Goal: Task Accomplishment & Management: Use online tool/utility

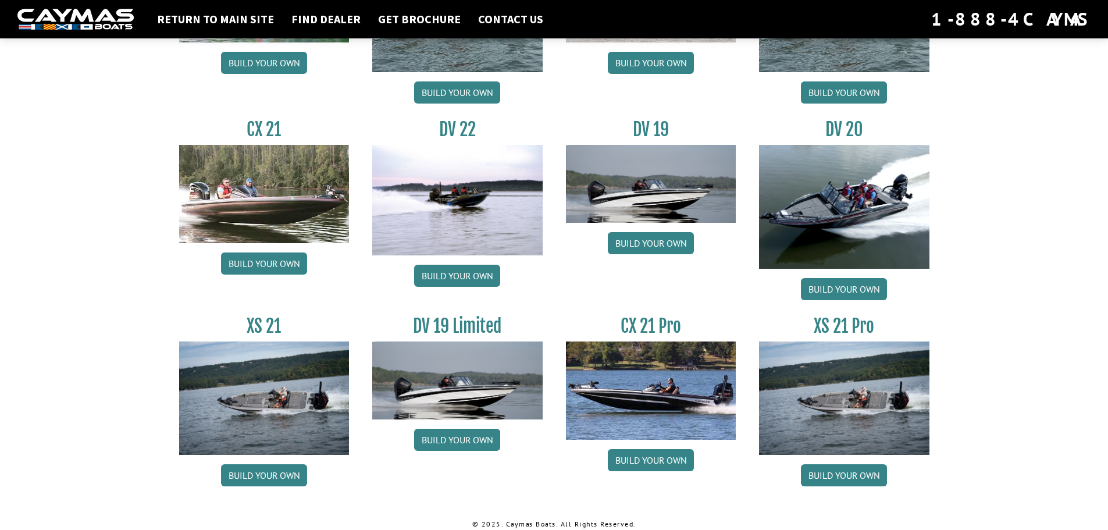
scroll to position [1319, 0]
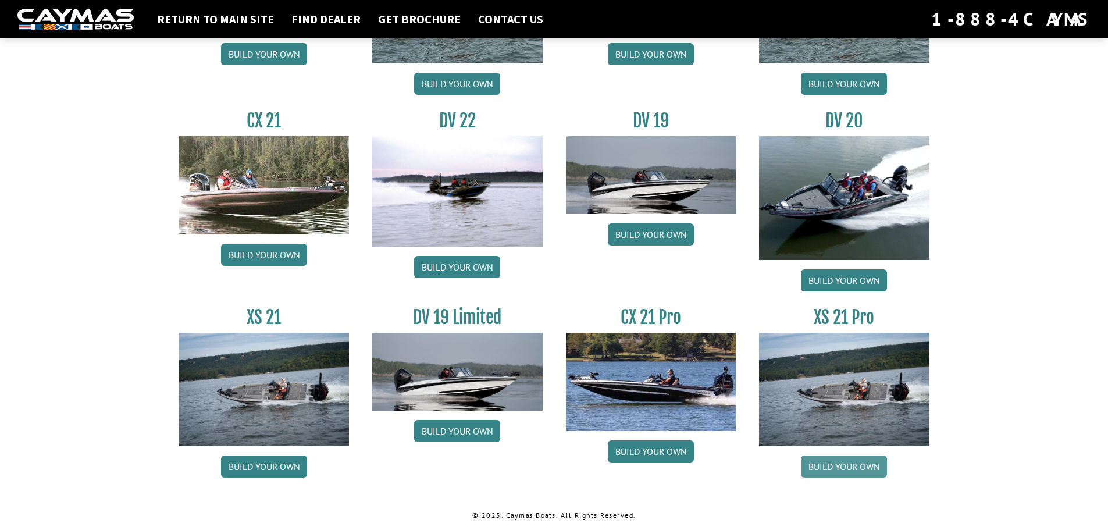
click at [848, 470] on link "Build your own" at bounding box center [844, 467] width 86 height 22
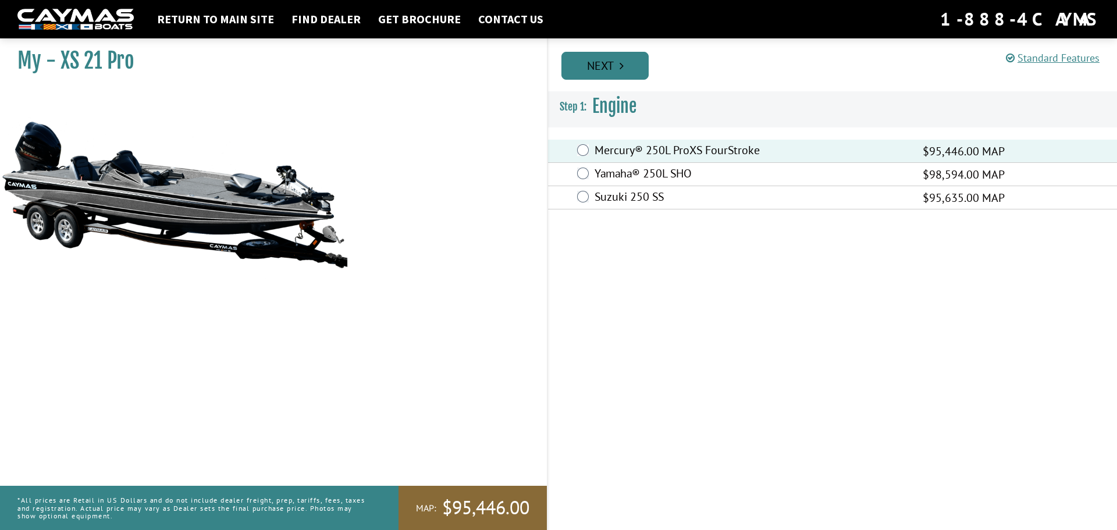
click at [579, 58] on link "Next" at bounding box center [604, 66] width 87 height 28
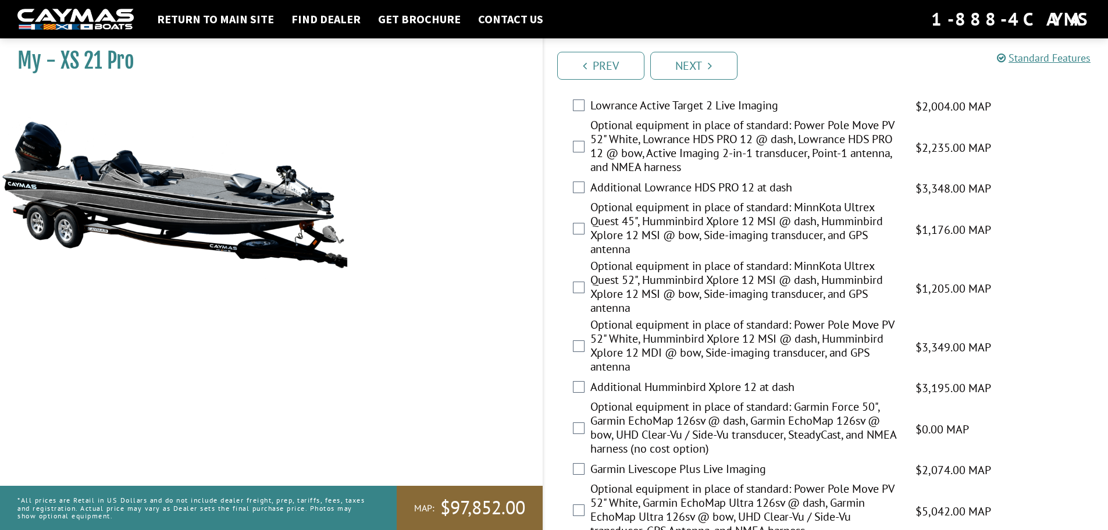
scroll to position [175, 0]
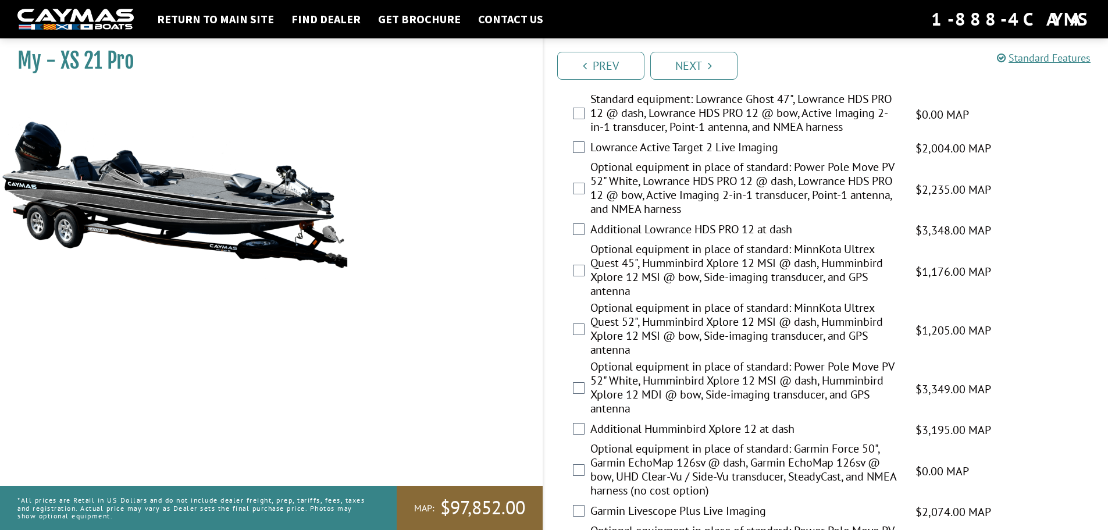
click at [585, 332] on div "Optional equipment in place of standard: MinnKota Ultrex Quest 52", Humminbird …" at bounding box center [826, 330] width 565 height 59
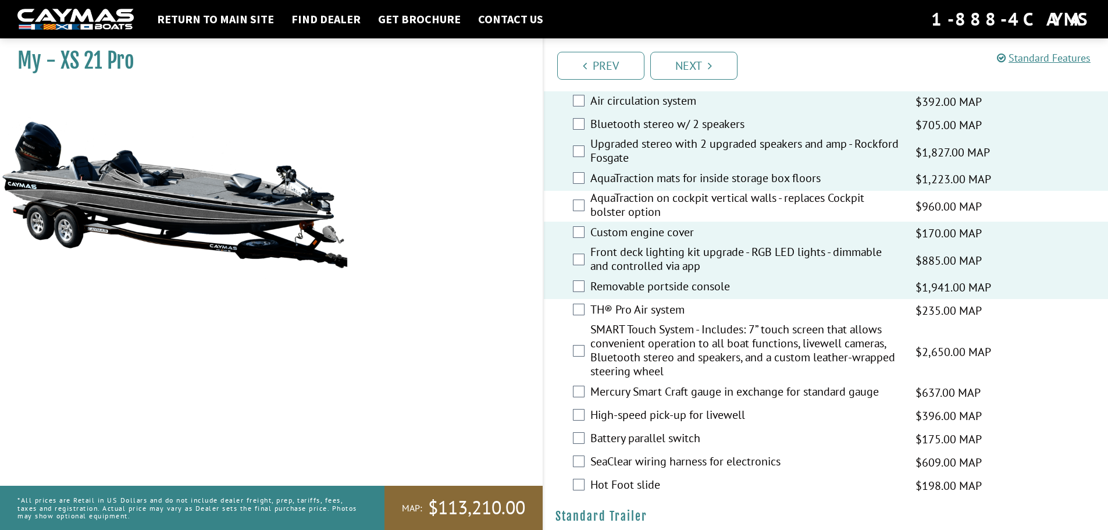
scroll to position [1164, 0]
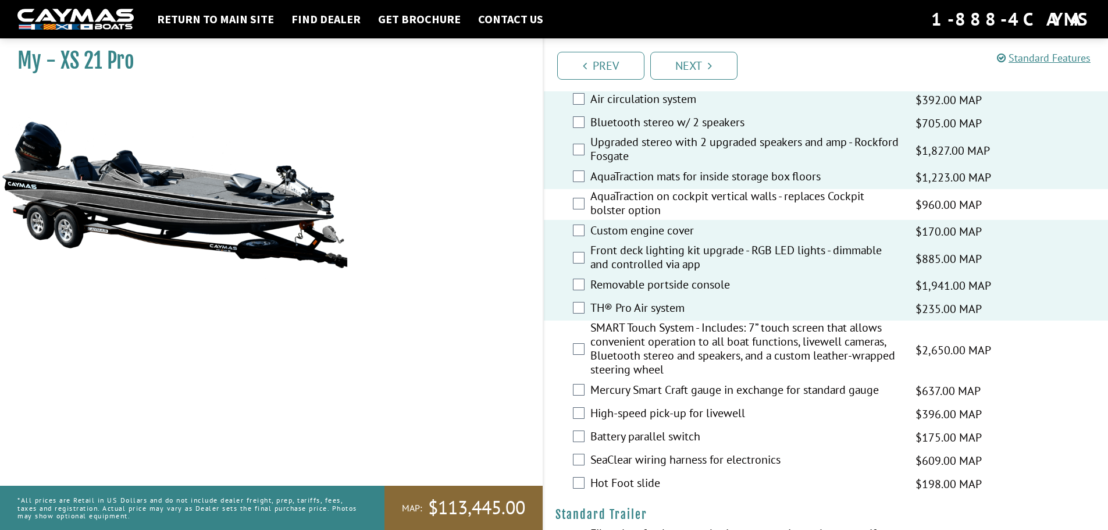
click at [581, 355] on div "SMART Touch System - Includes: 7” touch screen that allows convenient operation…" at bounding box center [826, 350] width 565 height 59
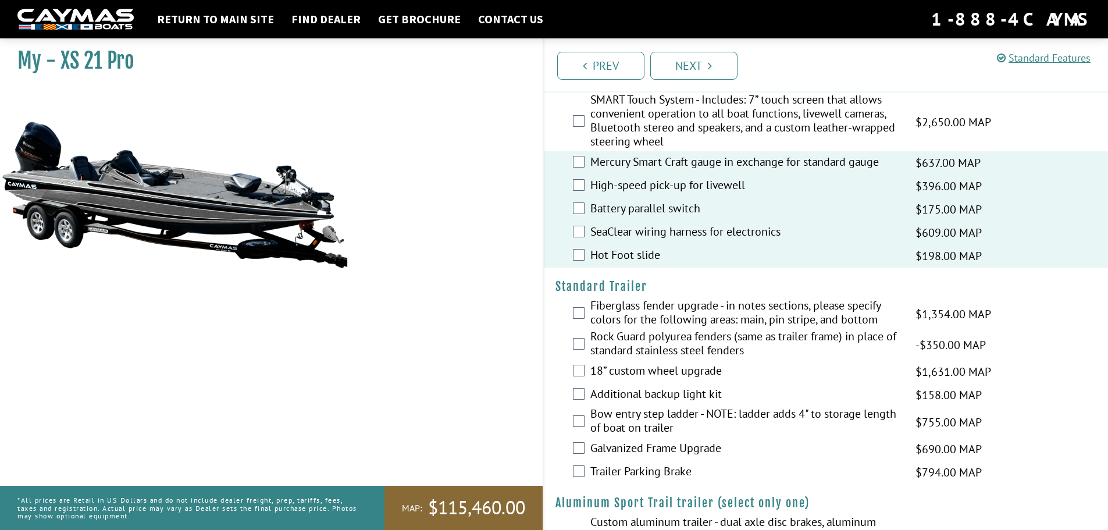
scroll to position [1396, 0]
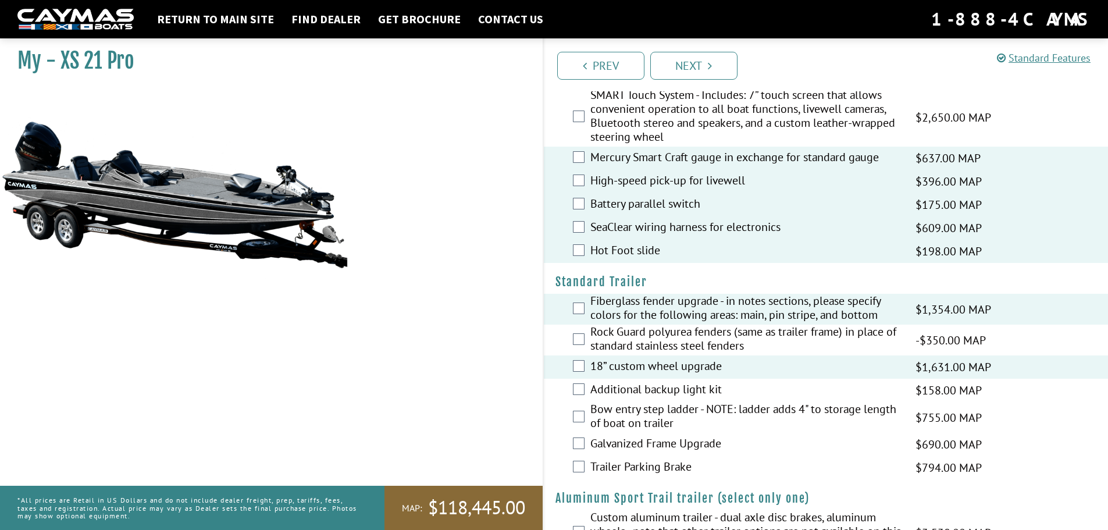
click at [585, 392] on div "Additional backup light kit $158.00 MAP $187.00 MSRP" at bounding box center [826, 390] width 565 height 23
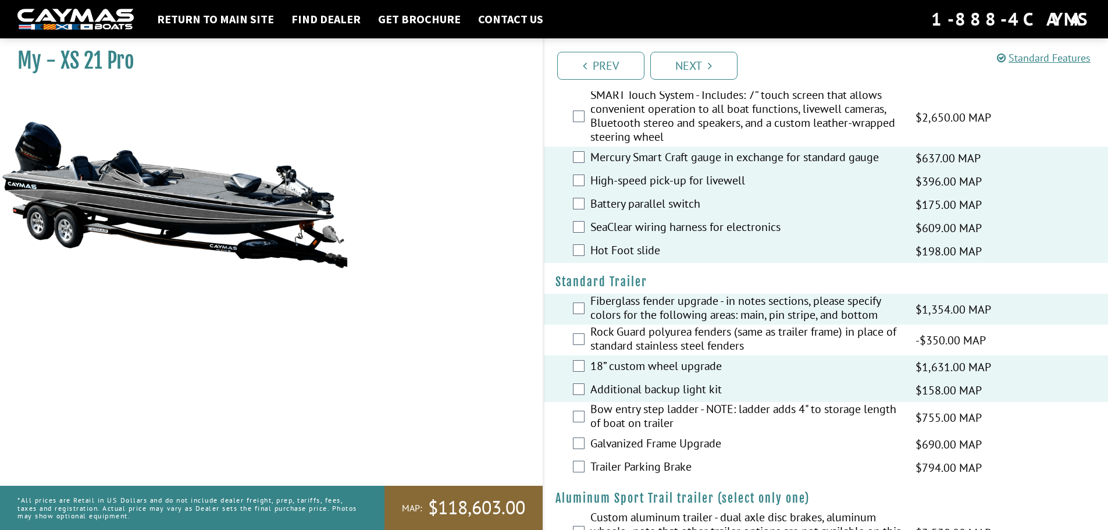
click at [576, 425] on div "Bow entry step ladder - NOTE: ladder adds 4" to storage length of boat on trail…" at bounding box center [826, 417] width 565 height 31
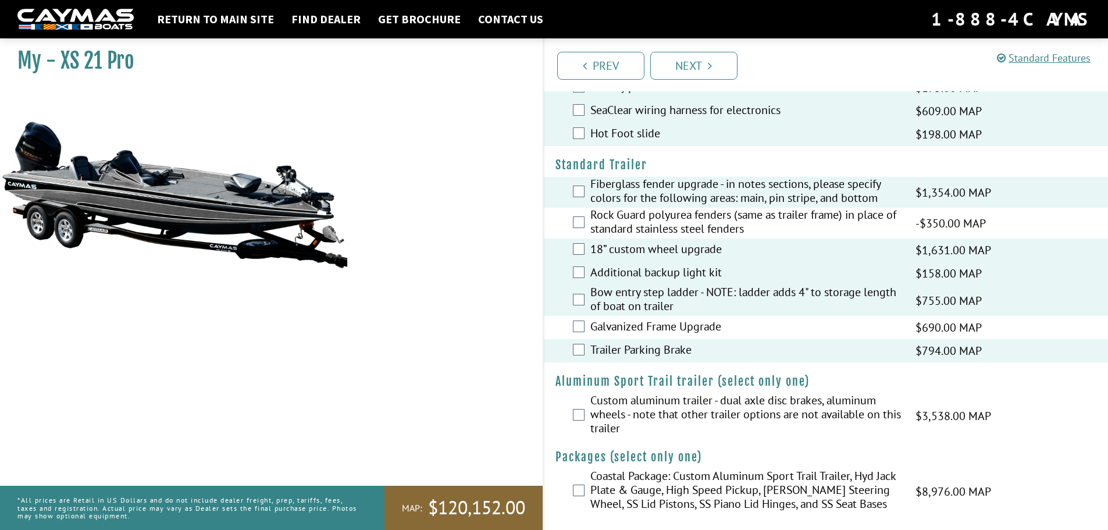
scroll to position [1519, 0]
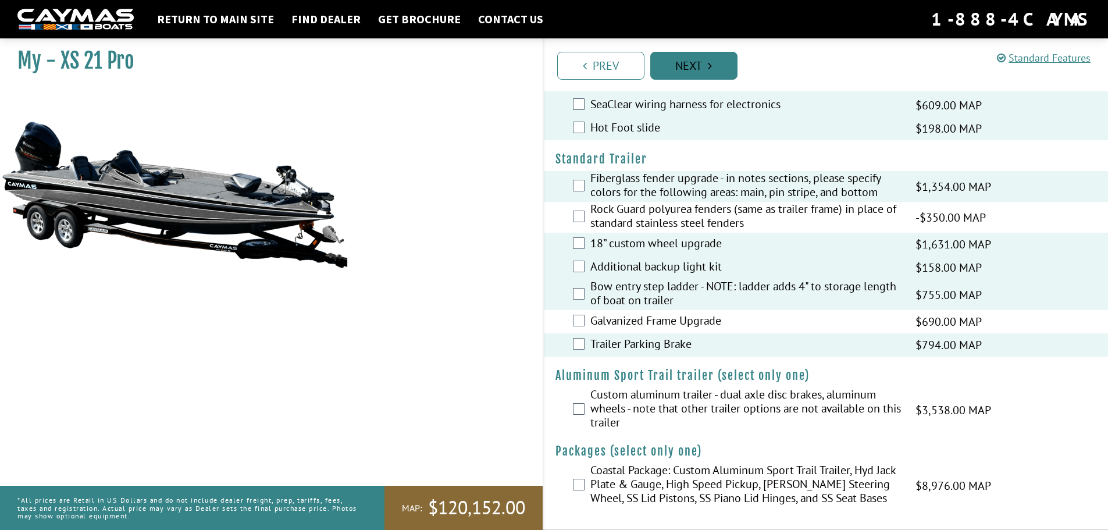
click at [686, 68] on link "Next" at bounding box center [693, 66] width 87 height 28
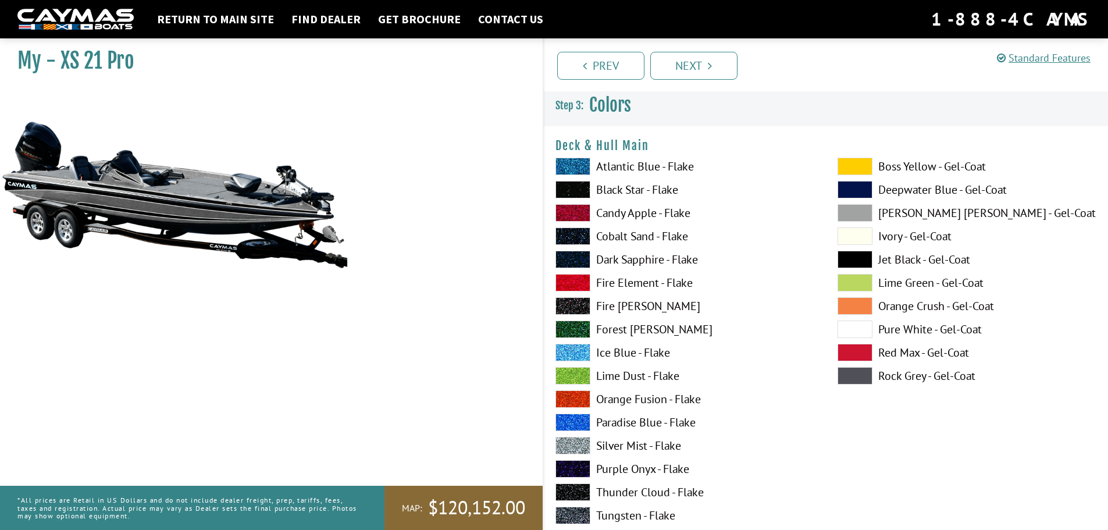
click at [580, 212] on span at bounding box center [573, 212] width 35 height 17
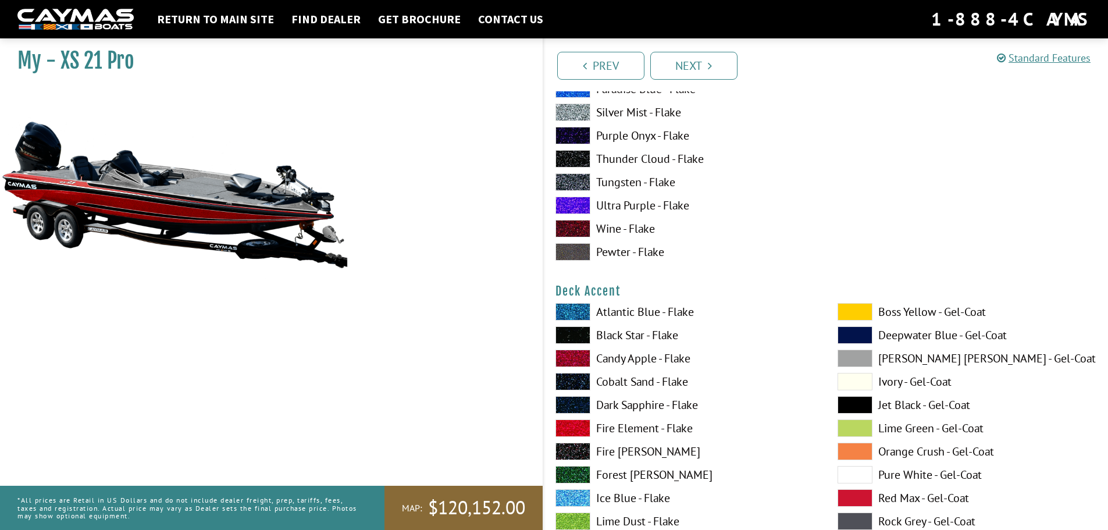
scroll to position [349, 0]
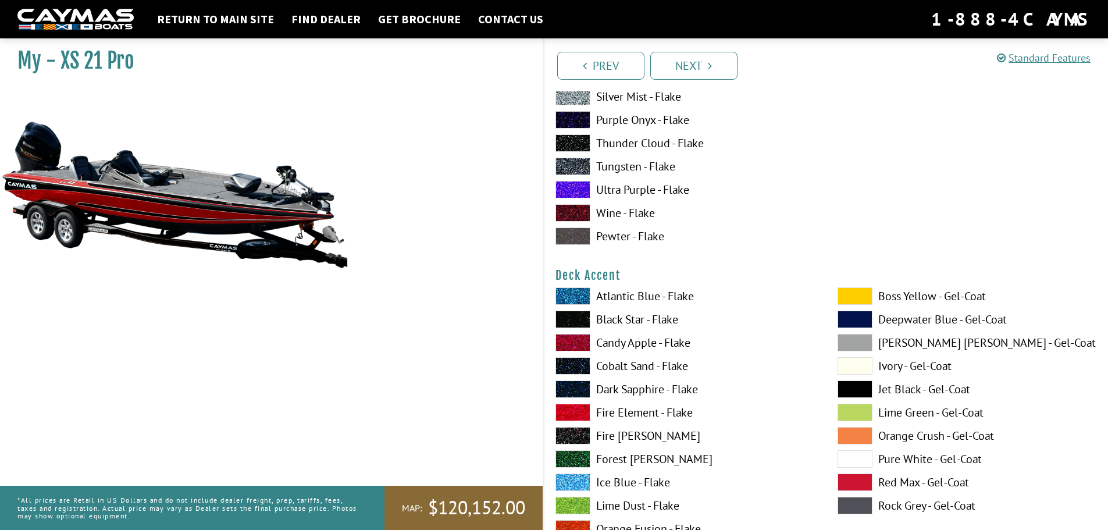
click at [613, 326] on label "Black Star - Flake" at bounding box center [685, 319] width 259 height 17
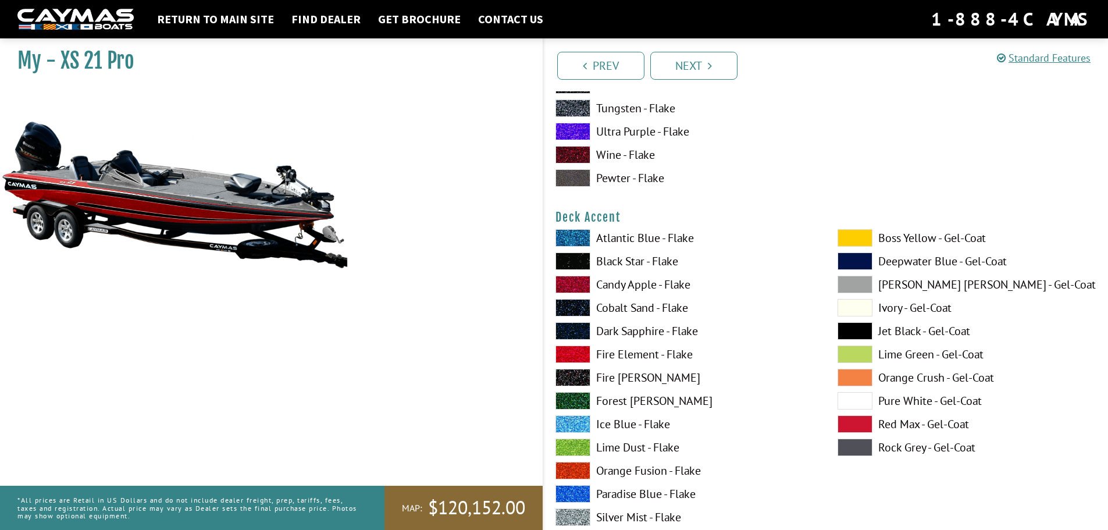
click at [637, 512] on label "Silver Mist - Flake" at bounding box center [685, 516] width 259 height 17
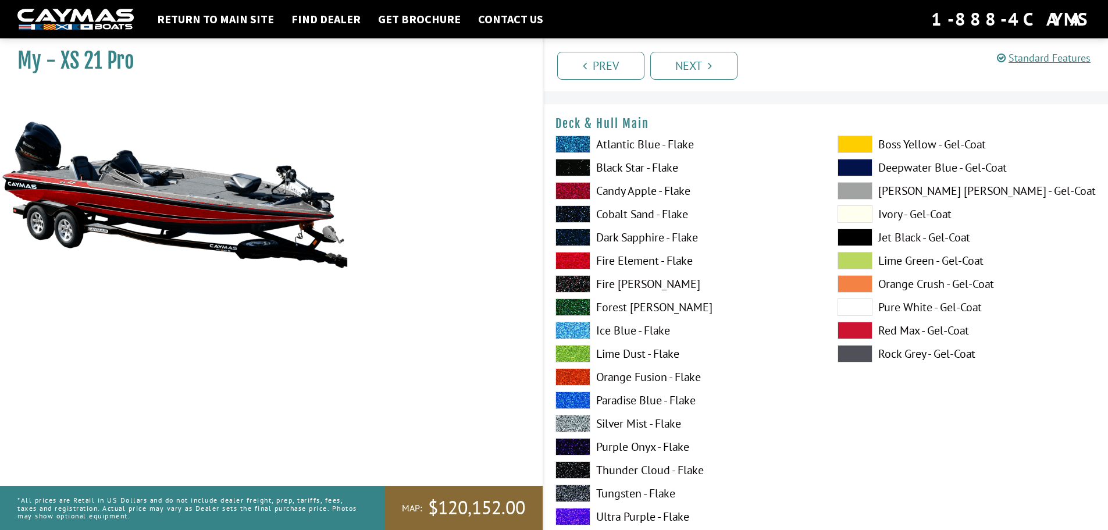
scroll to position [0, 0]
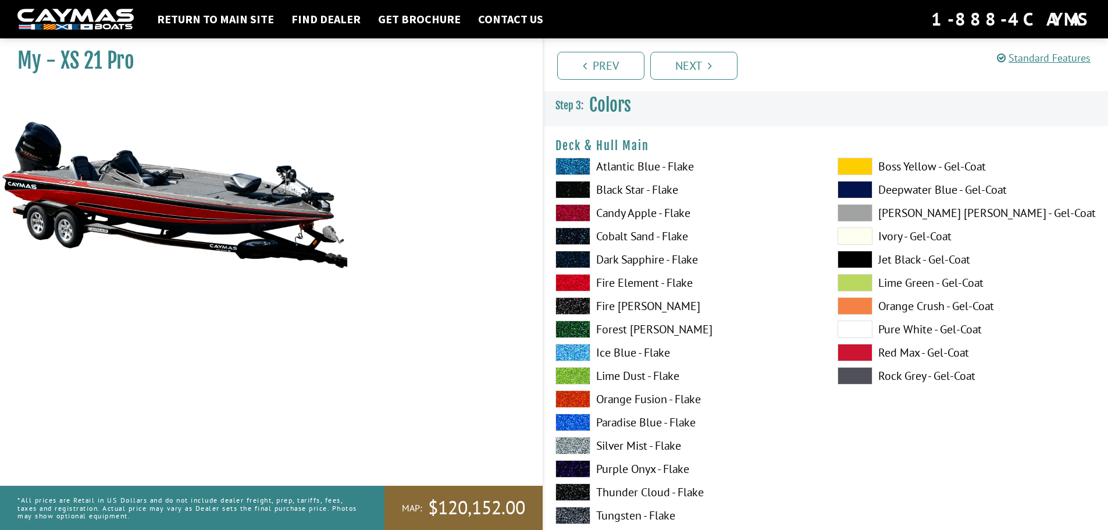
click at [852, 353] on span at bounding box center [855, 352] width 35 height 17
click at [643, 214] on label "Candy Apple - Flake" at bounding box center [685, 212] width 259 height 17
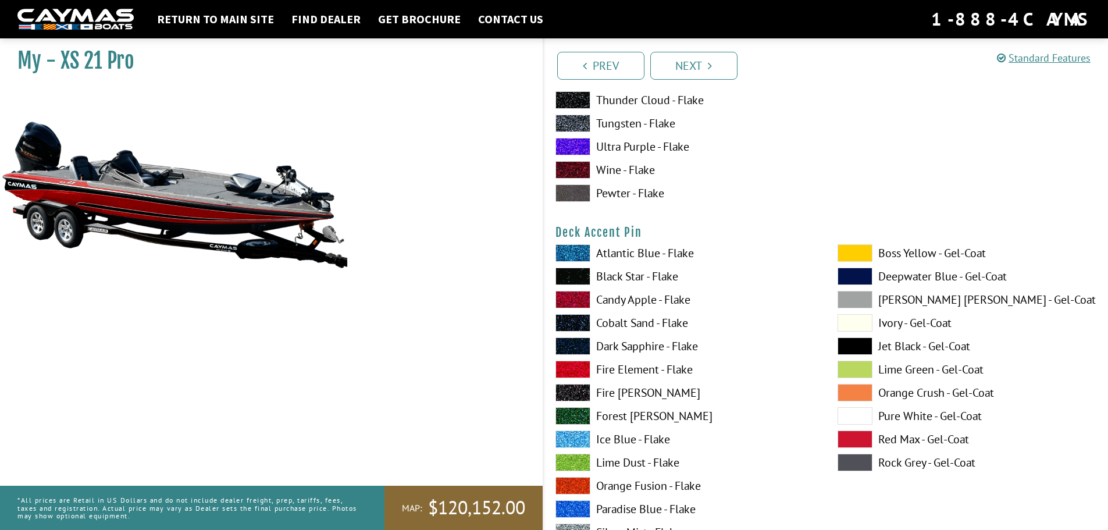
scroll to position [931, 0]
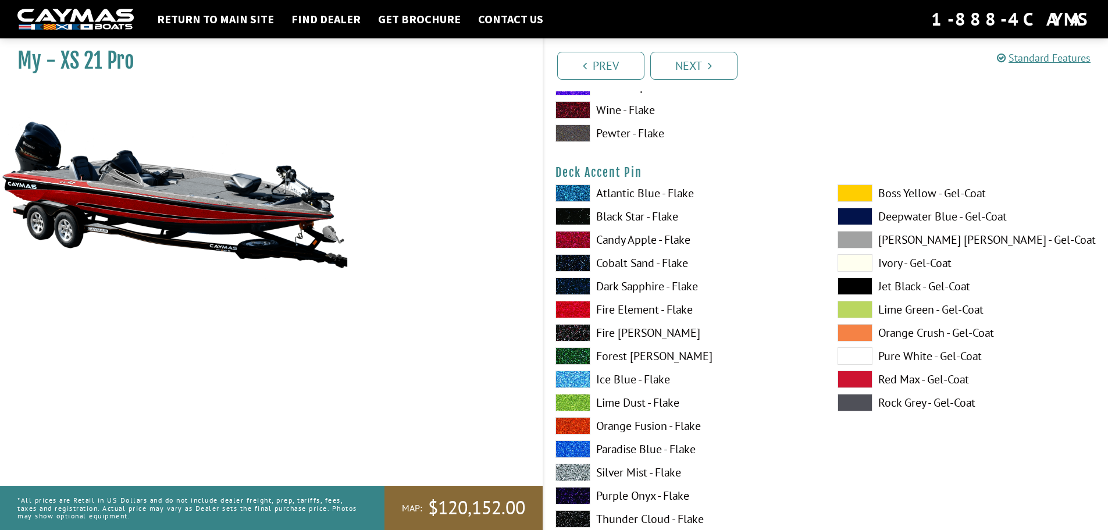
click at [641, 244] on label "Candy Apple - Flake" at bounding box center [685, 239] width 259 height 17
click at [645, 219] on label "Black Star - Flake" at bounding box center [685, 216] width 259 height 17
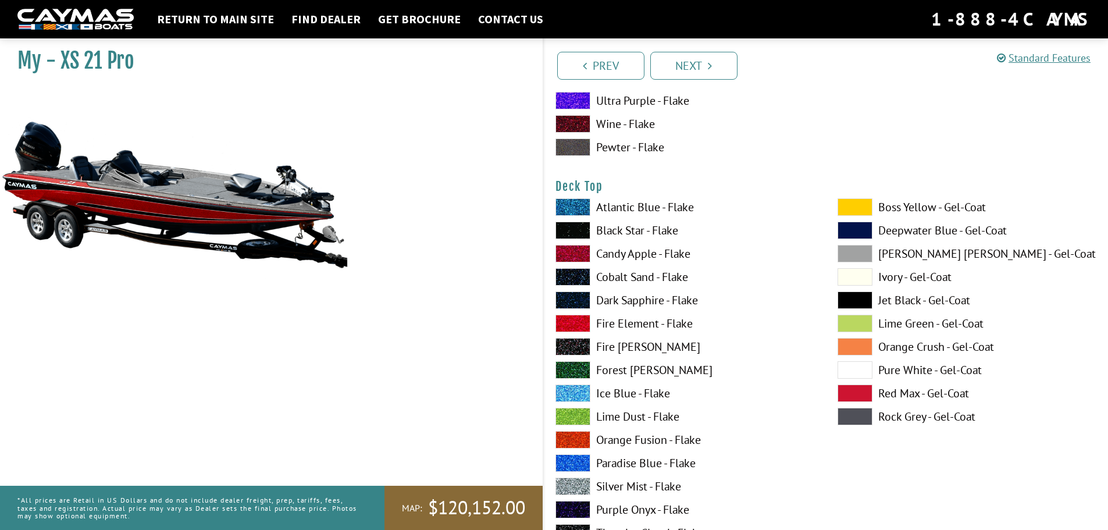
scroll to position [1396, 0]
click at [649, 232] on label "Black Star - Flake" at bounding box center [685, 229] width 259 height 17
click at [646, 483] on label "Silver Mist - Flake" at bounding box center [685, 485] width 259 height 17
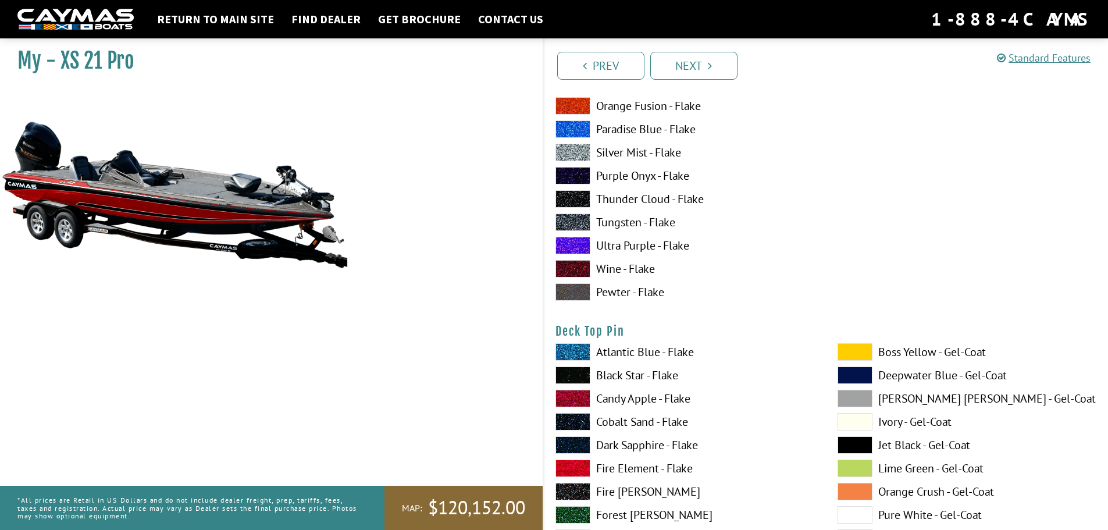
scroll to position [1745, 0]
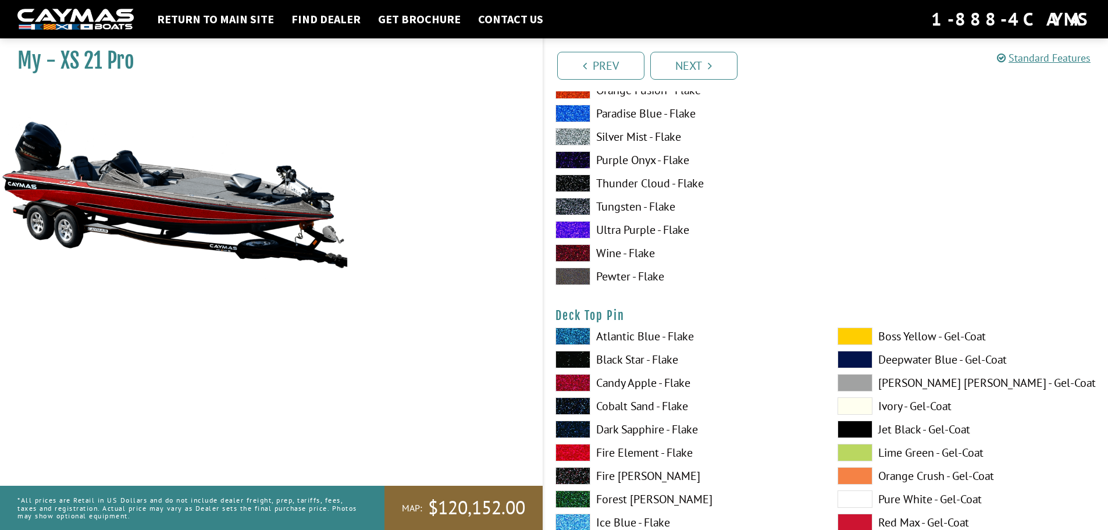
click at [634, 361] on label "Black Star - Flake" at bounding box center [685, 359] width 259 height 17
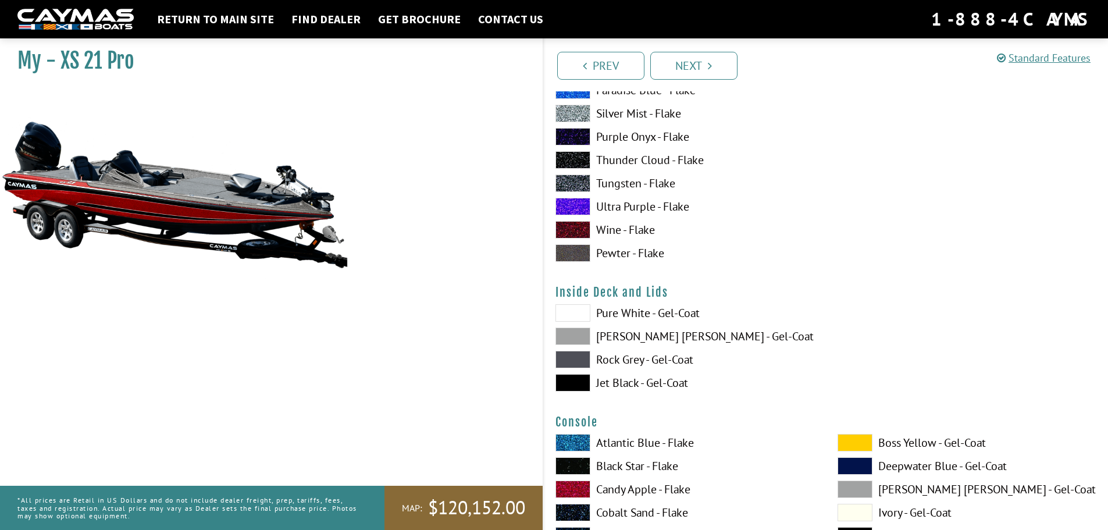
scroll to position [2269, 0]
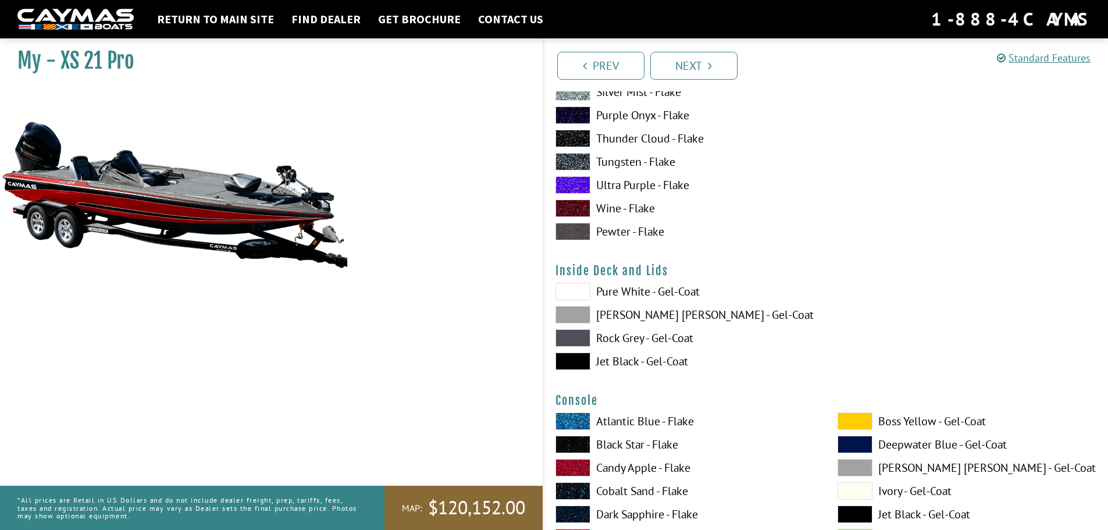
click at [620, 322] on label "Dove Gray - Gel-Coat" at bounding box center [685, 314] width 259 height 17
click at [606, 294] on label "Pure White - Gel-Coat" at bounding box center [685, 291] width 259 height 17
click at [609, 320] on label "Dove Gray - Gel-Coat" at bounding box center [685, 314] width 259 height 17
click at [624, 360] on label "Jet Black - Gel-Coat" at bounding box center [685, 361] width 259 height 17
click at [618, 340] on label "Rock Grey - Gel-Coat" at bounding box center [685, 337] width 259 height 17
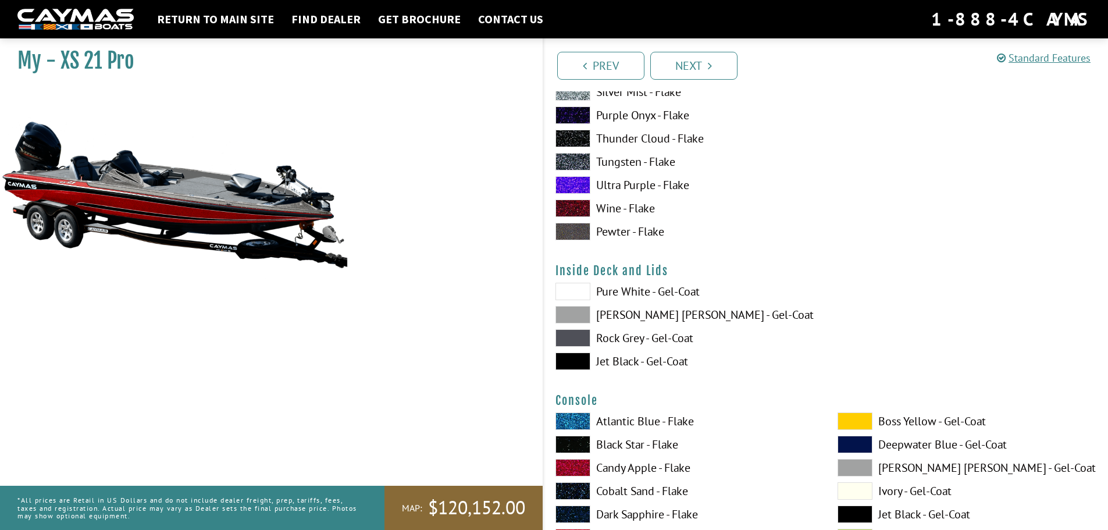
click at [622, 362] on label "Jet Black - Gel-Coat" at bounding box center [685, 361] width 259 height 17
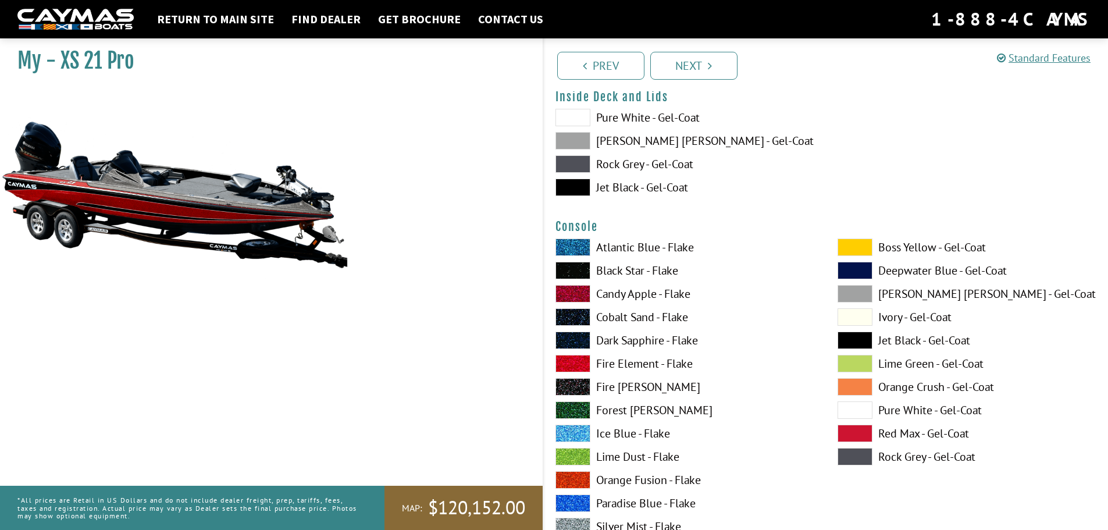
scroll to position [2443, 0]
click at [611, 298] on label "Candy Apple - Flake" at bounding box center [685, 292] width 259 height 17
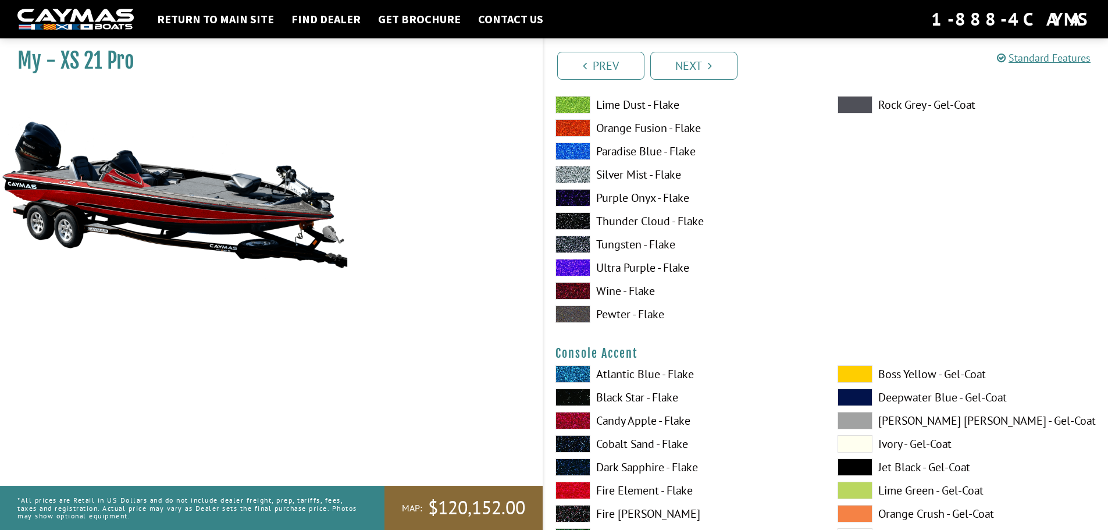
scroll to position [2851, 0]
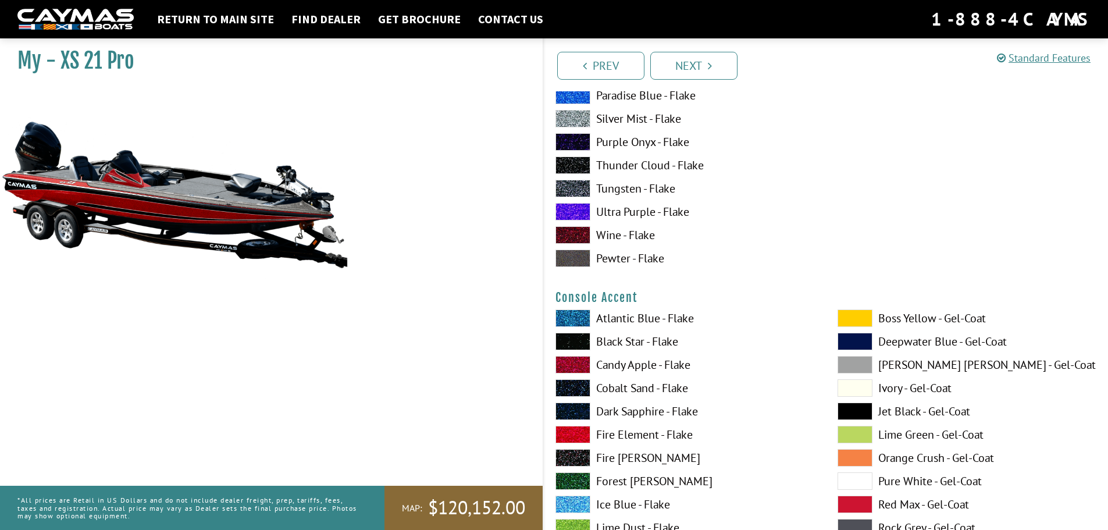
click at [664, 345] on label "Black Star - Flake" at bounding box center [685, 341] width 259 height 17
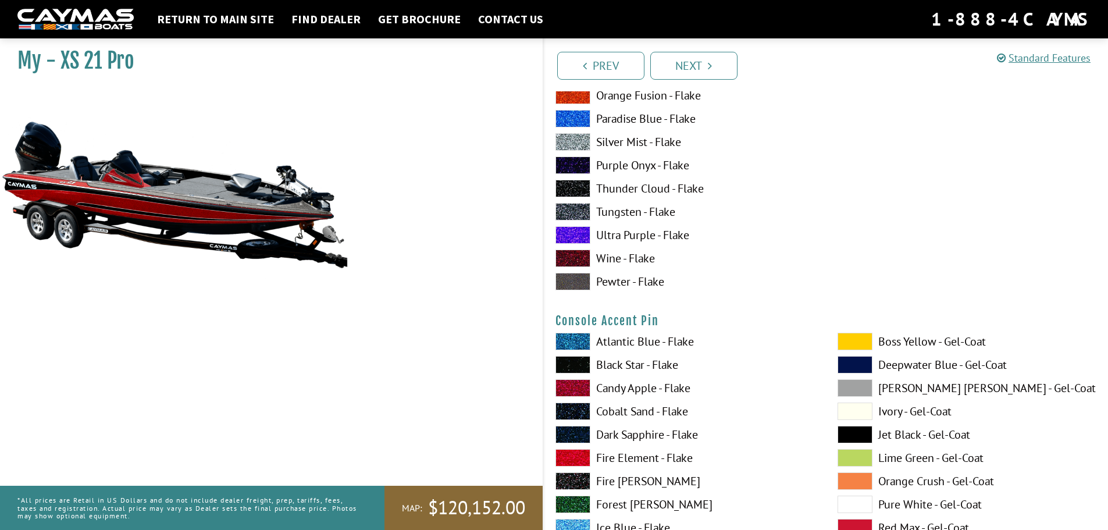
scroll to position [3316, 0]
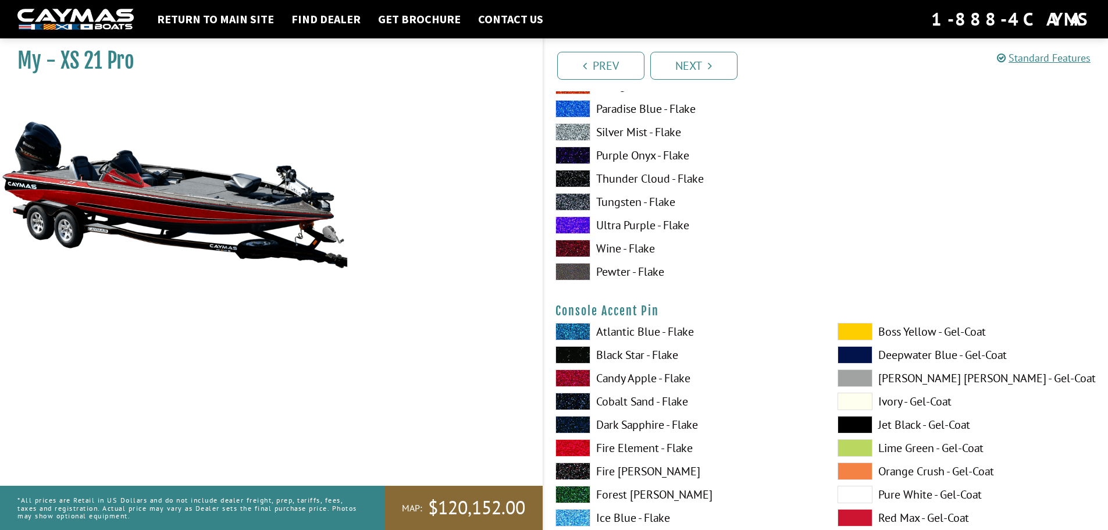
click at [643, 361] on label "Black Star - Flake" at bounding box center [685, 354] width 259 height 17
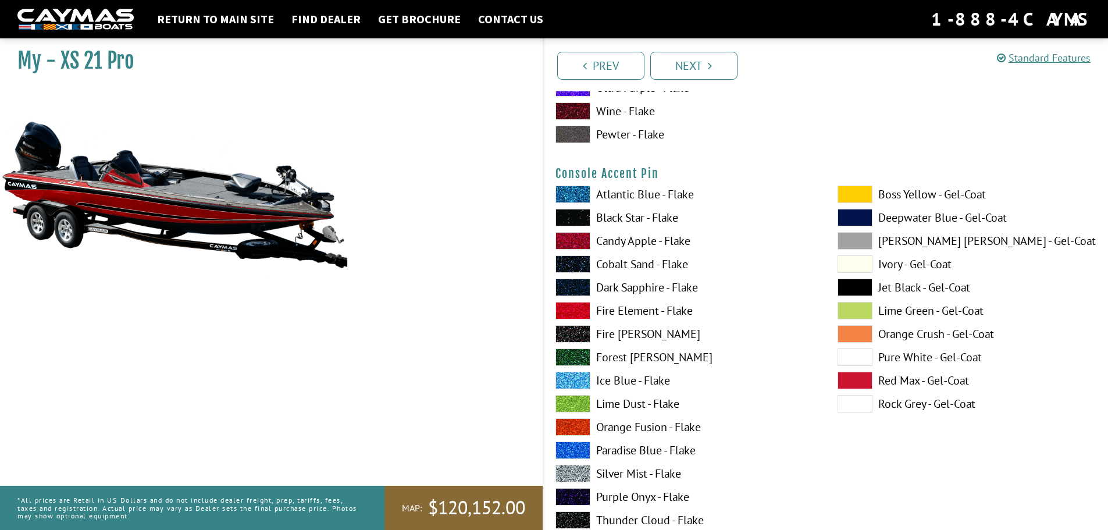
scroll to position [3491, 0]
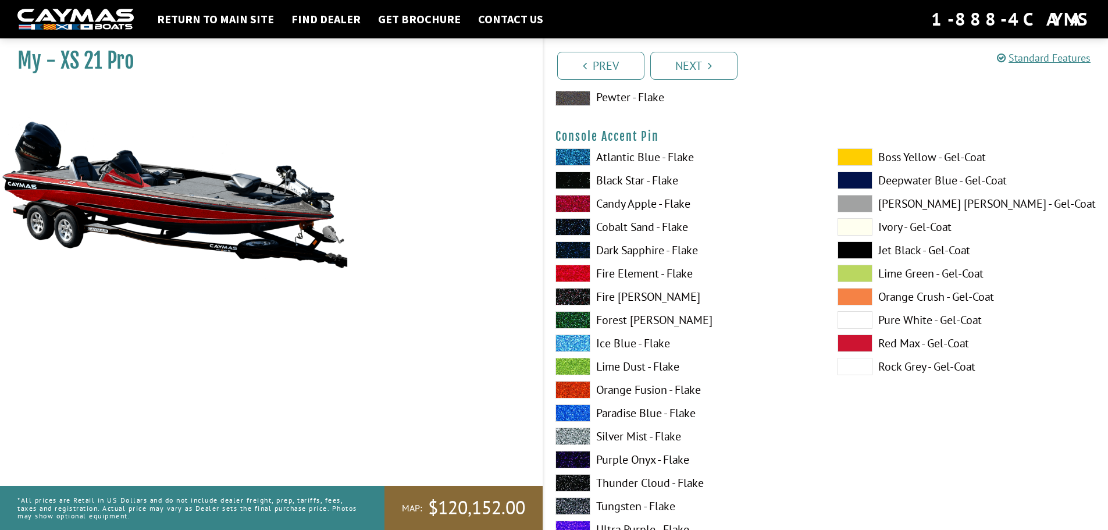
click at [638, 437] on label "Silver Mist - Flake" at bounding box center [685, 436] width 259 height 17
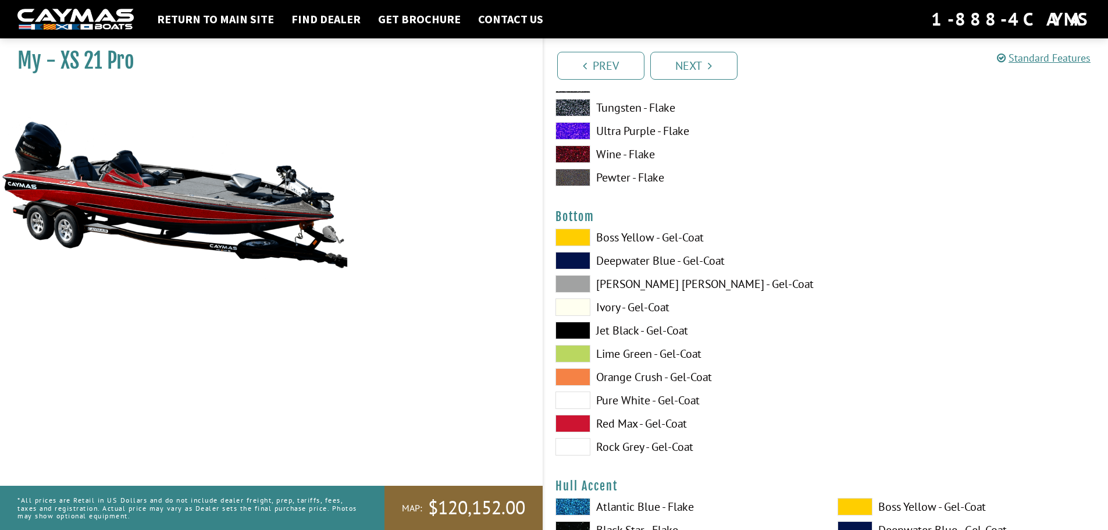
scroll to position [3898, 0]
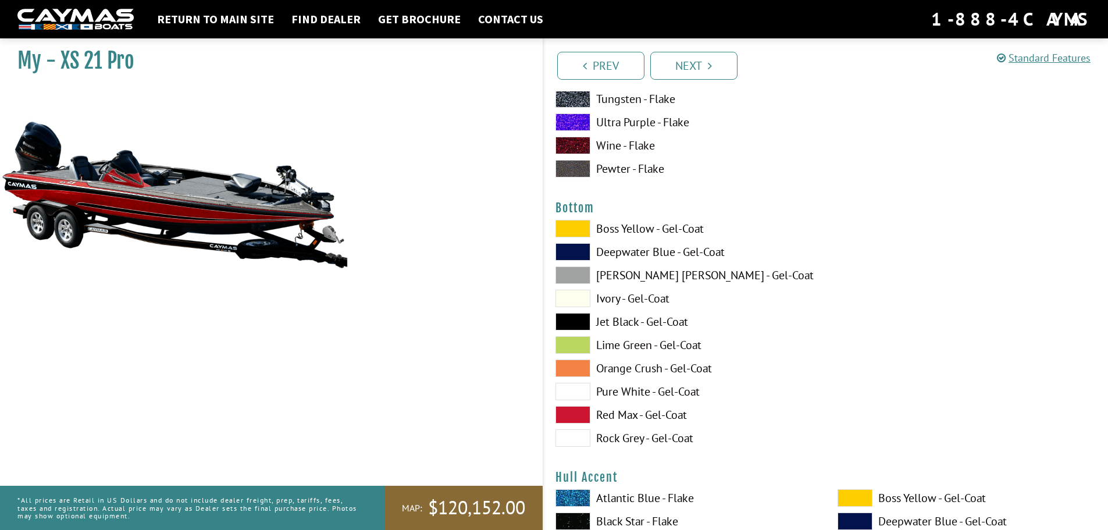
click at [644, 325] on label "Jet Black - Gel-Coat" at bounding box center [685, 321] width 259 height 17
click at [645, 301] on label "Ivory - Gel-Coat" at bounding box center [685, 298] width 259 height 17
click at [649, 323] on label "Jet Black - Gel-Coat" at bounding box center [685, 321] width 259 height 17
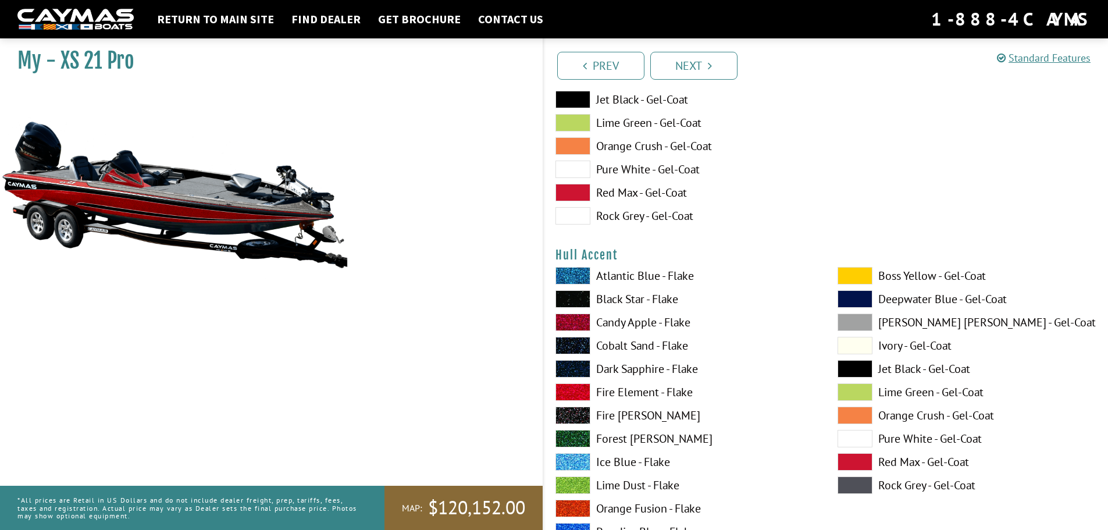
scroll to position [4131, 0]
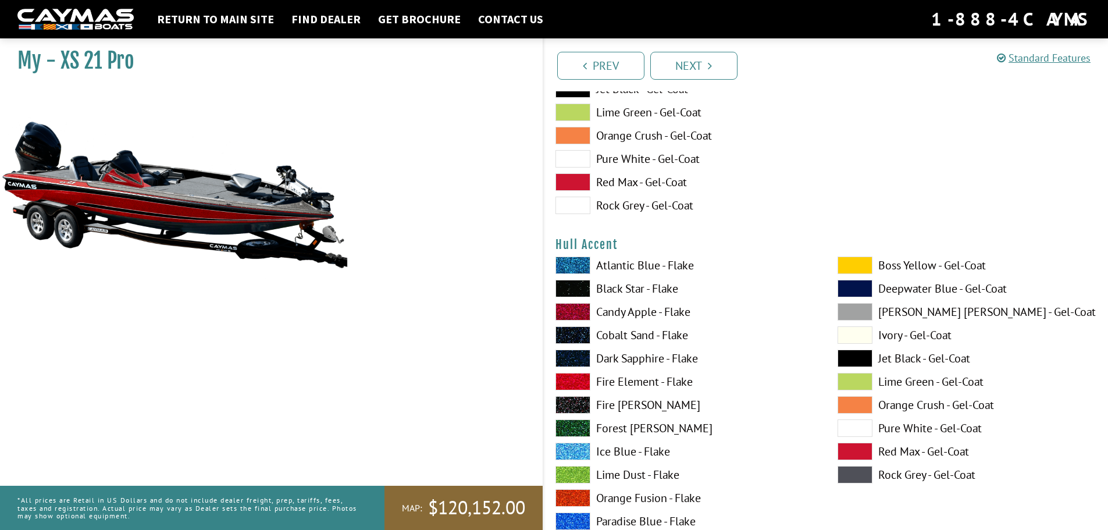
click at [644, 287] on label "Black Star - Flake" at bounding box center [685, 288] width 259 height 17
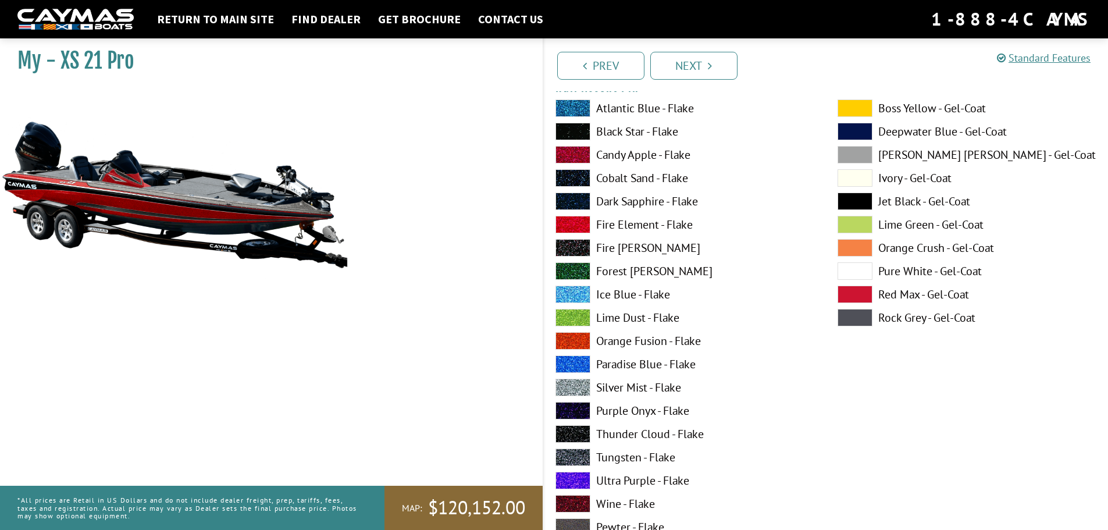
scroll to position [4770, 0]
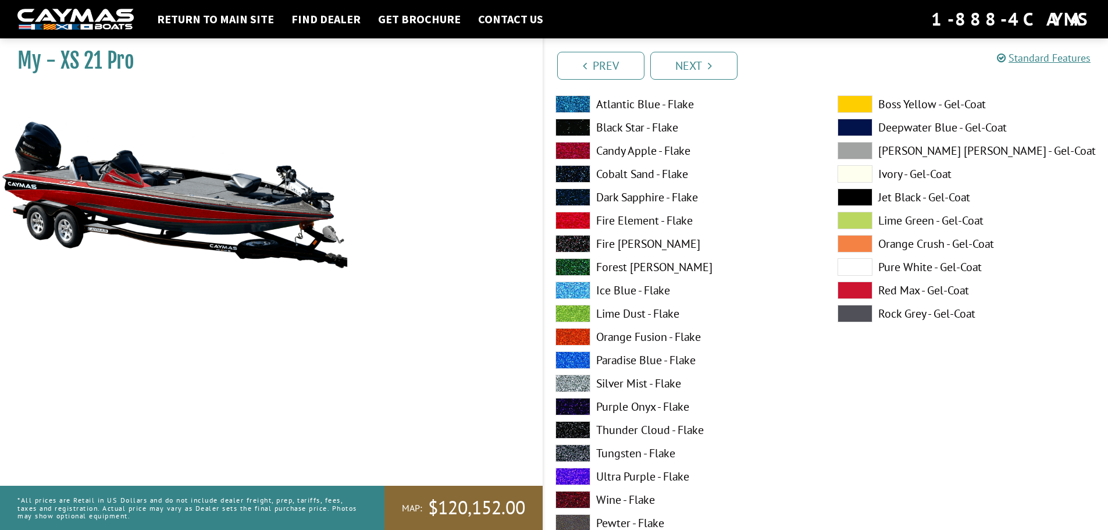
click at [644, 383] on label "Silver Mist - Flake" at bounding box center [685, 383] width 259 height 17
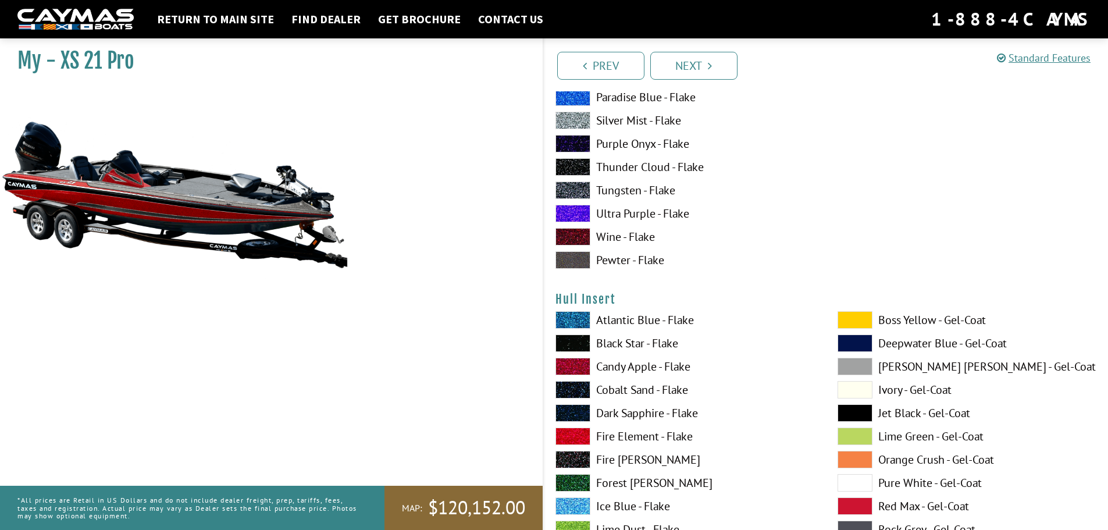
scroll to position [5061, 0]
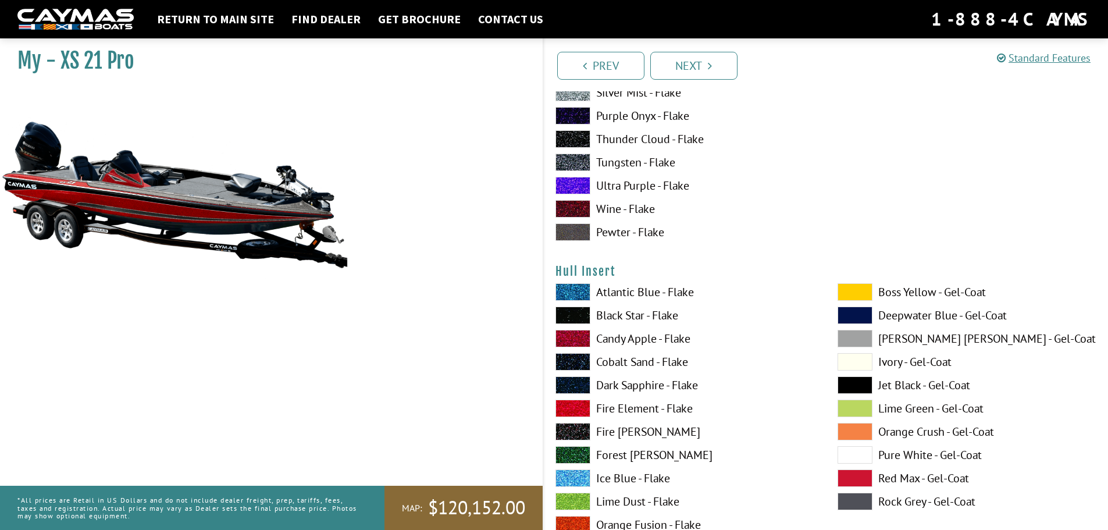
click at [640, 318] on label "Black Star - Flake" at bounding box center [685, 315] width 259 height 17
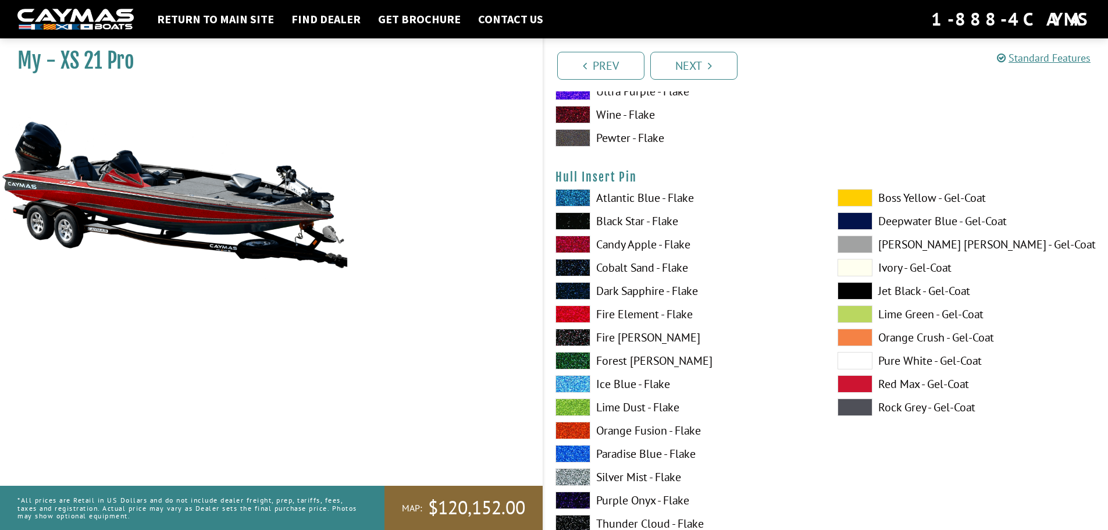
scroll to position [5643, 0]
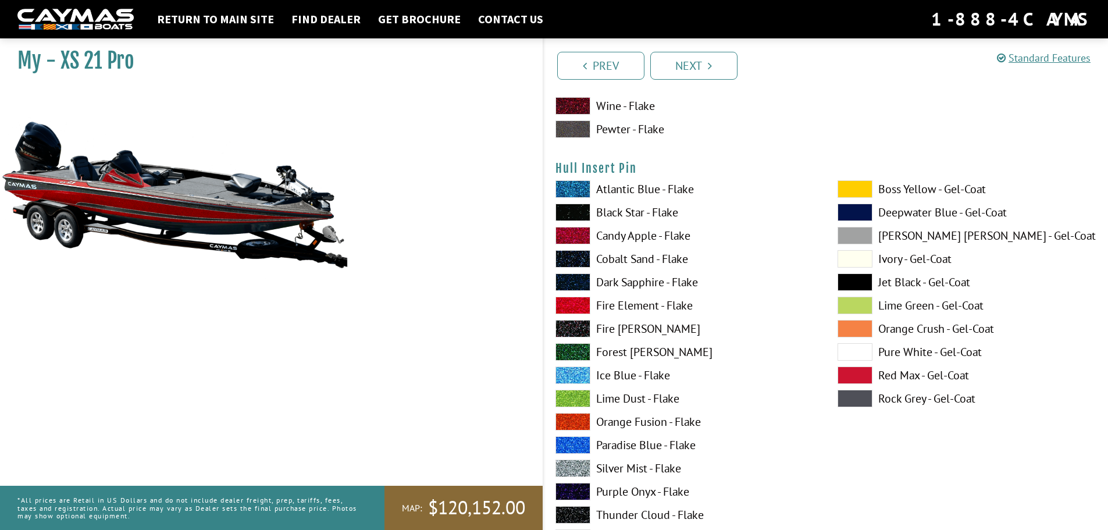
click at [625, 463] on label "Silver Mist - Flake" at bounding box center [685, 468] width 259 height 17
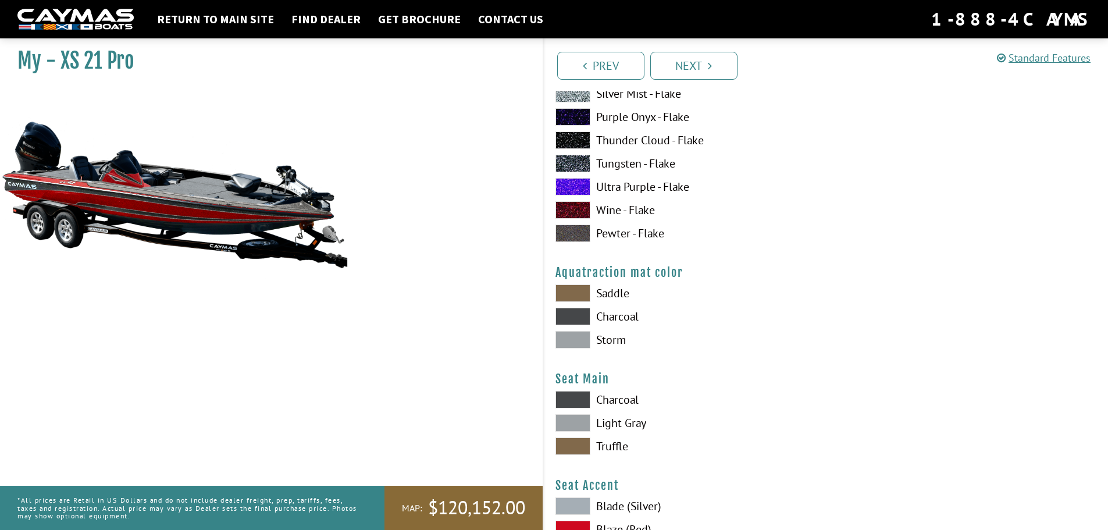
scroll to position [6050, 0]
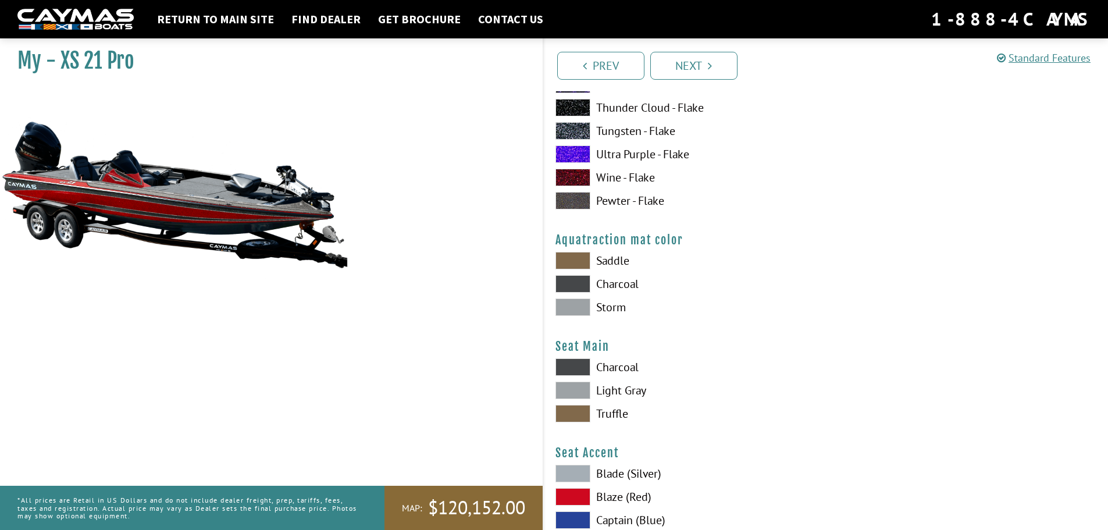
click at [617, 283] on label "Charcoal" at bounding box center [685, 283] width 259 height 17
click at [621, 372] on label "Charcoal" at bounding box center [685, 366] width 259 height 17
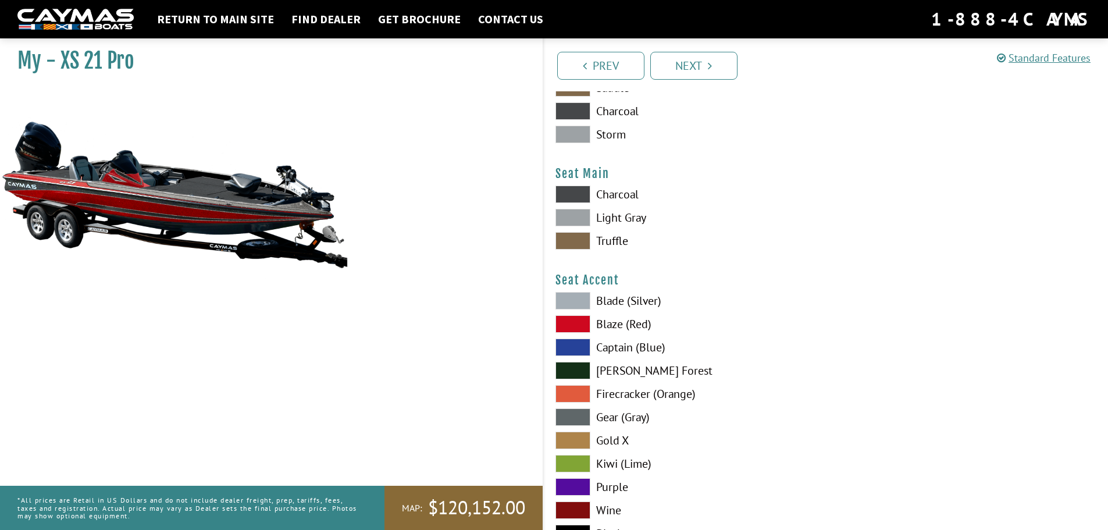
scroll to position [6225, 0]
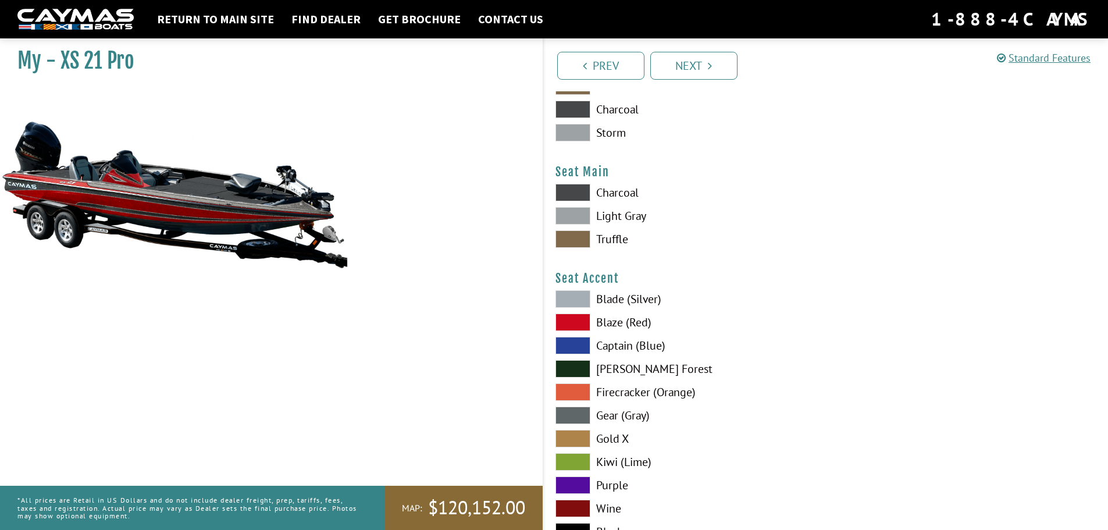
click at [645, 321] on label "Blaze (Red)" at bounding box center [685, 322] width 259 height 17
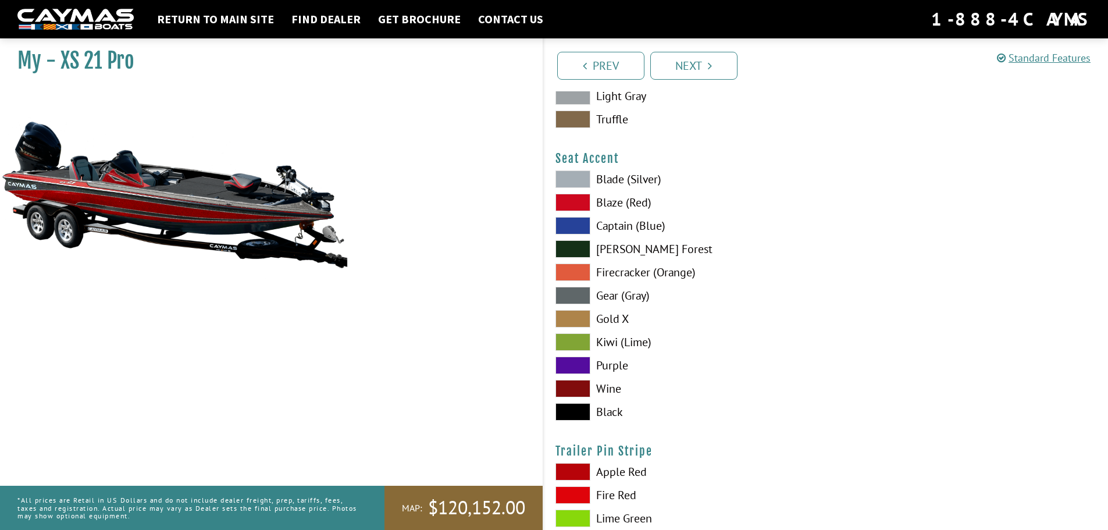
scroll to position [6399, 0]
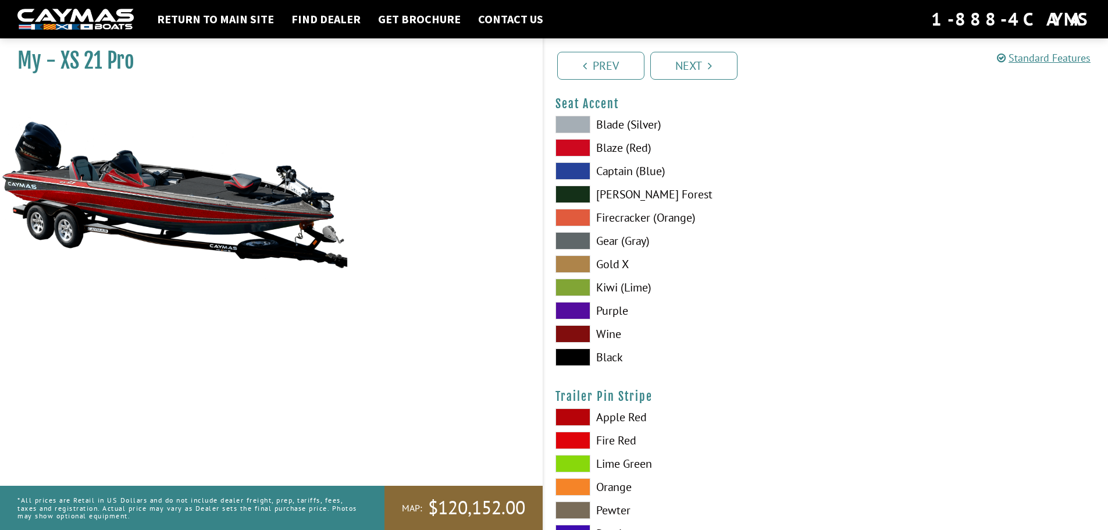
click at [610, 417] on label "Apple Red" at bounding box center [685, 416] width 259 height 17
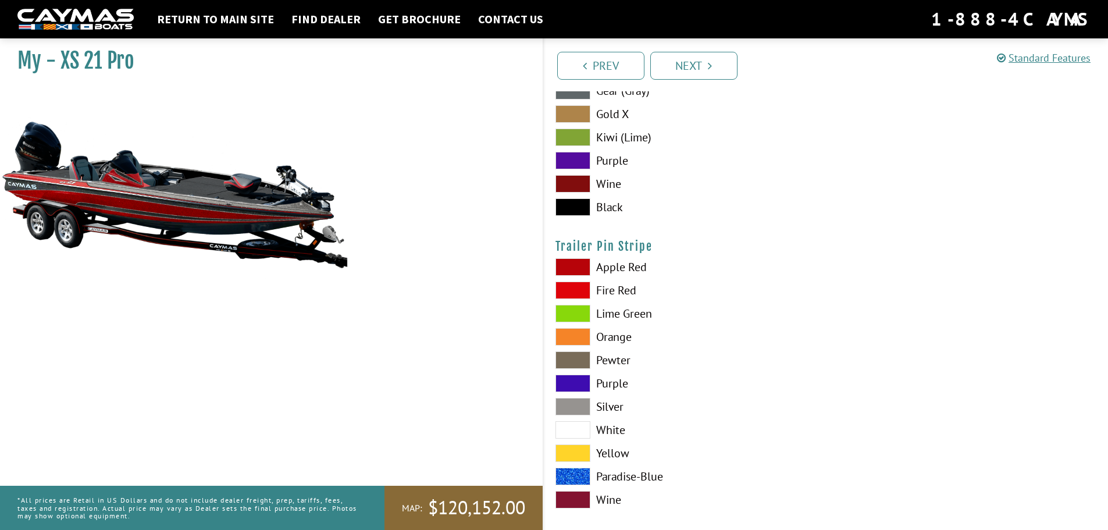
scroll to position [6562, 0]
